Goal: Check status

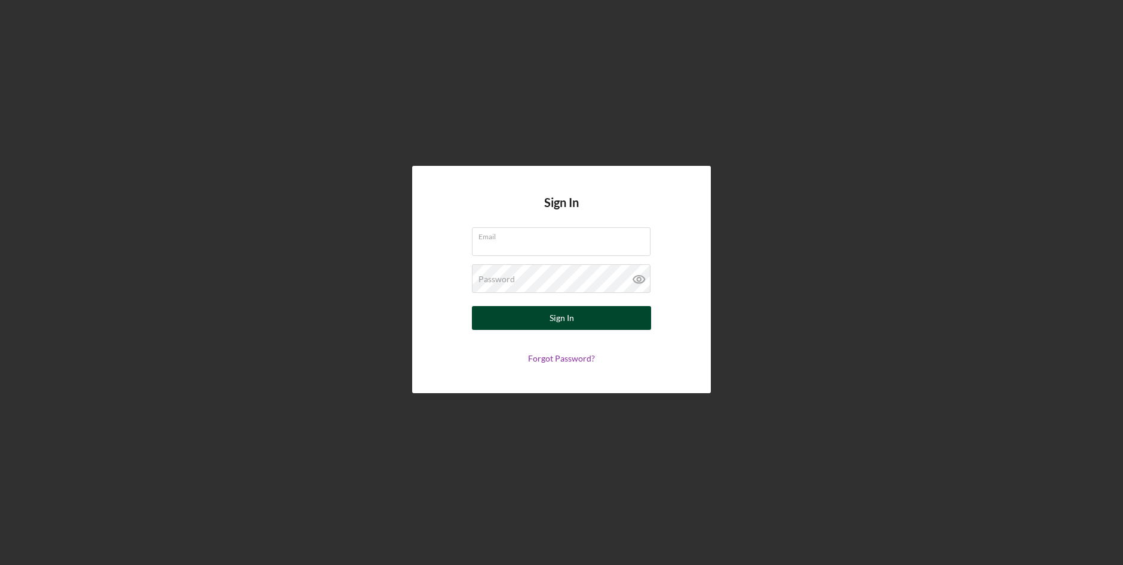
type input "[EMAIL_ADDRESS][DOMAIN_NAME]"
click at [574, 318] on button "Sign In" at bounding box center [561, 318] width 179 height 24
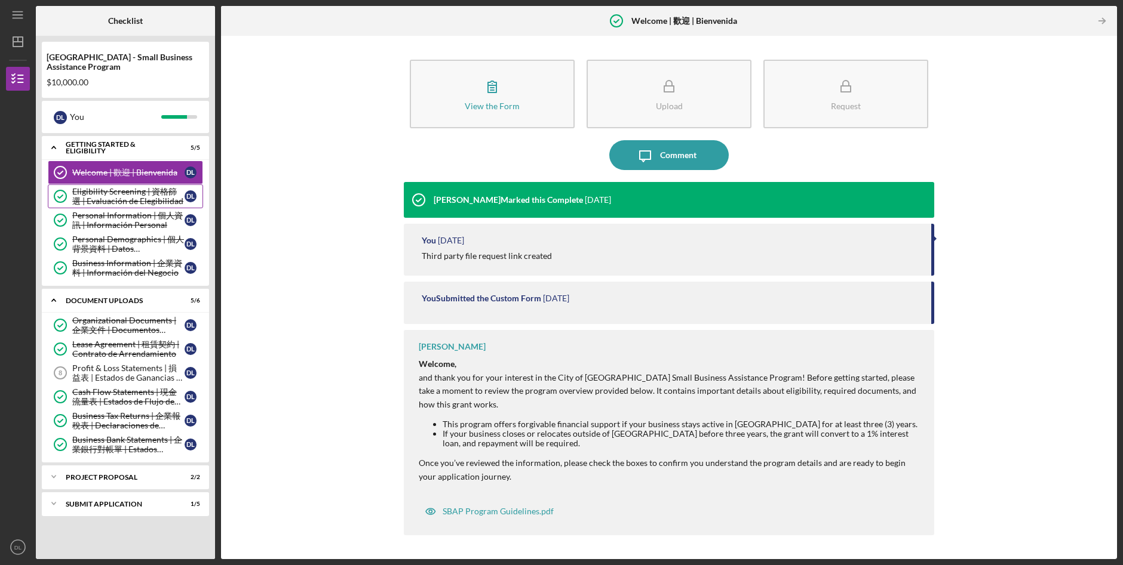
click at [109, 196] on div "Eligibility Screening | 資格篩選 | Evaluación de Elegibilidad" at bounding box center [128, 196] width 112 height 19
